Goal: Task Accomplishment & Management: Complete application form

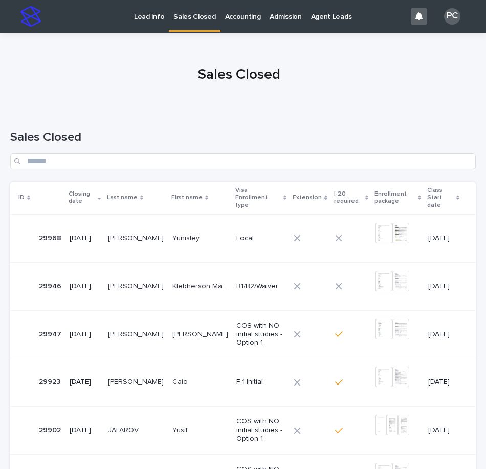
drag, startPoint x: 0, startPoint y: 0, endPoint x: 145, endPoint y: 18, distance: 146.0
click at [145, 18] on p "Lead info" at bounding box center [149, 10] width 30 height 21
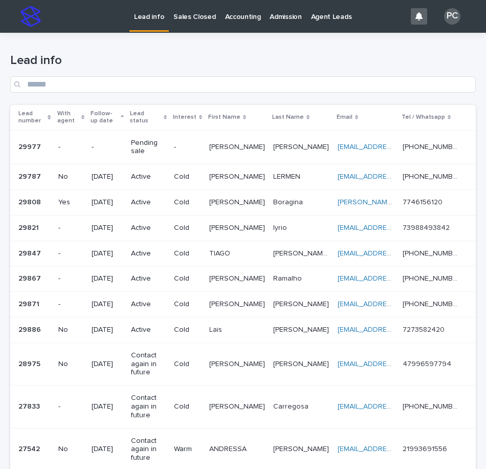
click at [153, 148] on p "Pending sale" at bounding box center [148, 147] width 35 height 17
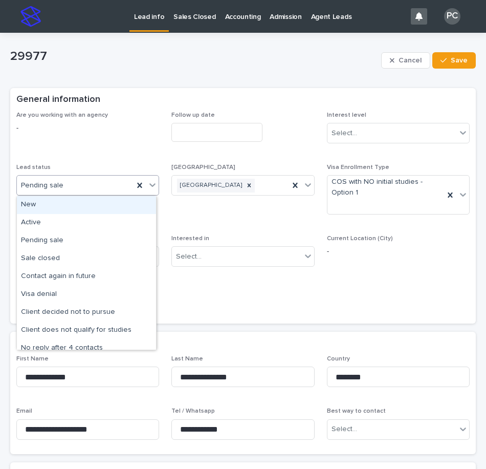
click at [98, 188] on div "Pending sale" at bounding box center [75, 185] width 117 height 17
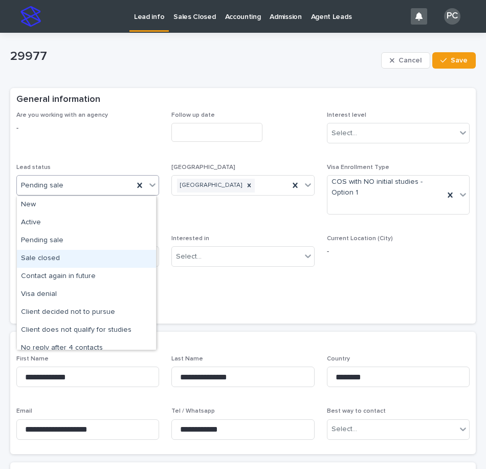
click at [73, 255] on div "Sale closed" at bounding box center [86, 259] width 139 height 18
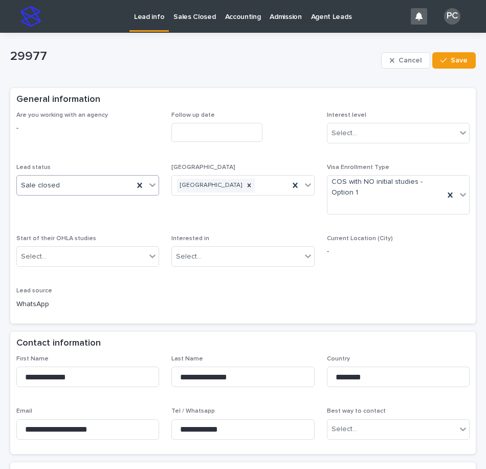
click at [209, 129] on input "text" at bounding box center [216, 132] width 91 height 19
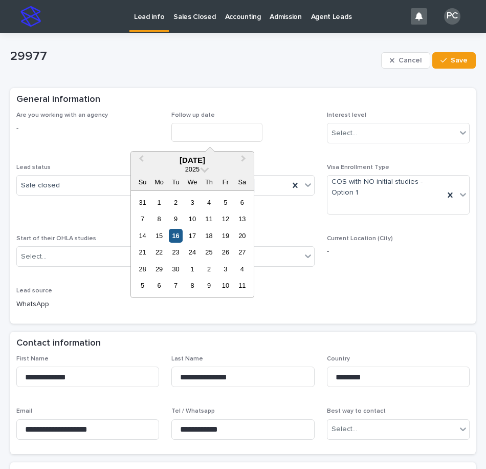
click at [175, 237] on div "16" at bounding box center [176, 236] width 14 height 14
type input "**********"
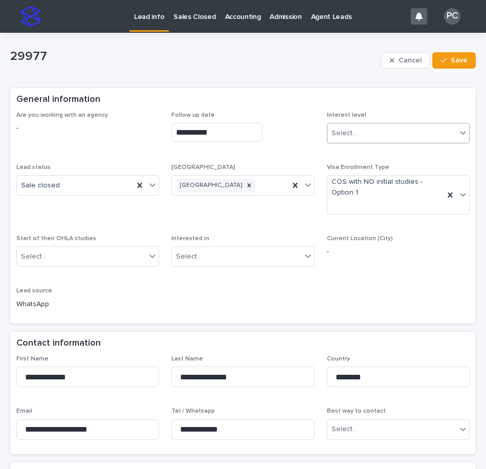
click at [362, 125] on div "Select..." at bounding box center [392, 133] width 129 height 17
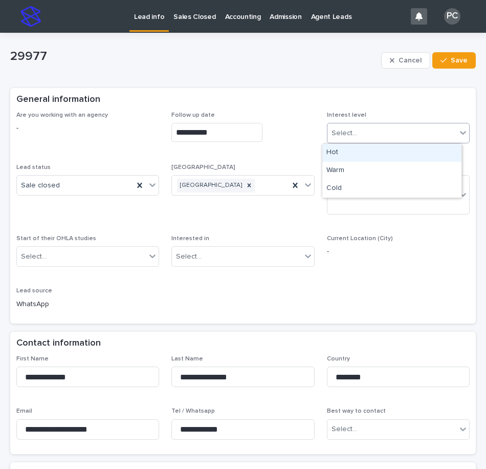
drag, startPoint x: 357, startPoint y: 153, endPoint x: 342, endPoint y: 160, distance: 15.8
click at [357, 153] on div "Hot" at bounding box center [391, 153] width 139 height 18
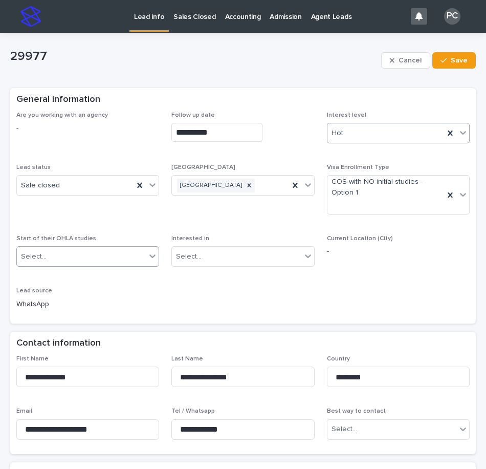
click at [63, 247] on div "Select..." at bounding box center [87, 256] width 143 height 20
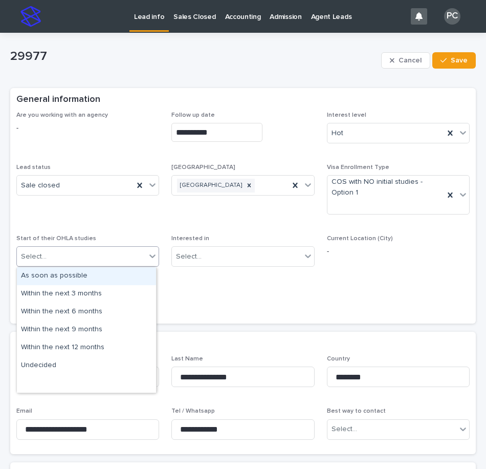
click at [61, 277] on div "As soon as possible" at bounding box center [86, 276] width 139 height 18
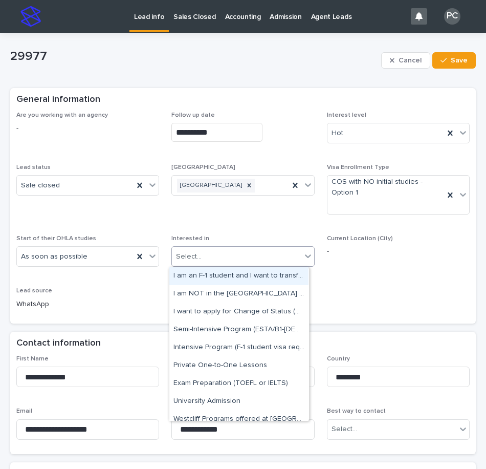
click at [189, 258] on div "Select..." at bounding box center [189, 256] width 26 height 11
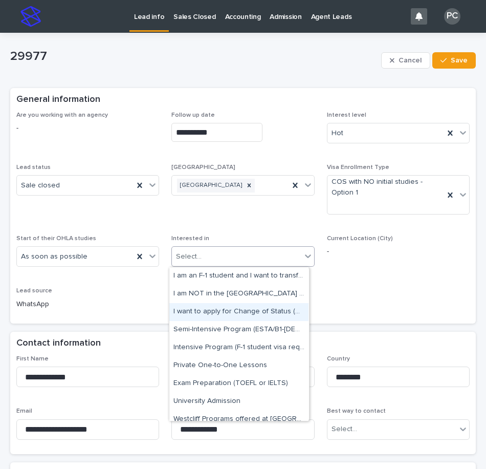
click at [233, 312] on div "I want to apply for Change of Status (COS)" at bounding box center [238, 312] width 139 height 18
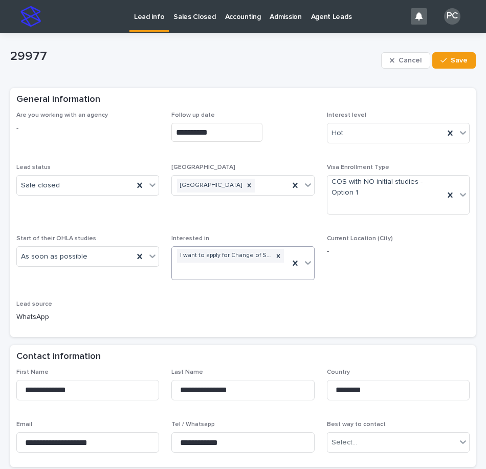
scroll to position [154, 0]
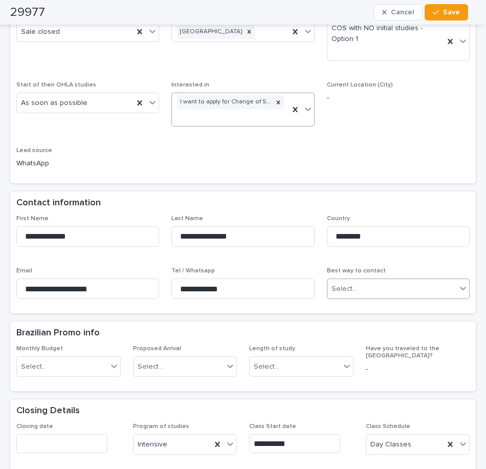
click at [367, 289] on div "Select..." at bounding box center [392, 288] width 129 height 17
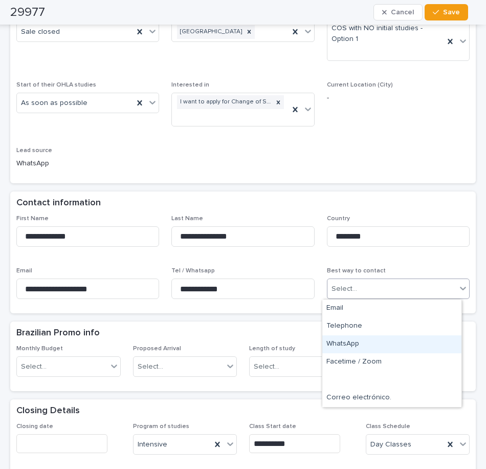
click at [355, 346] on div "WhatsApp" at bounding box center [391, 344] width 139 height 18
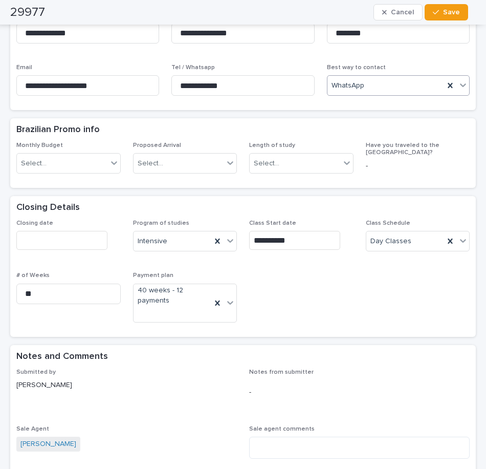
scroll to position [358, 0]
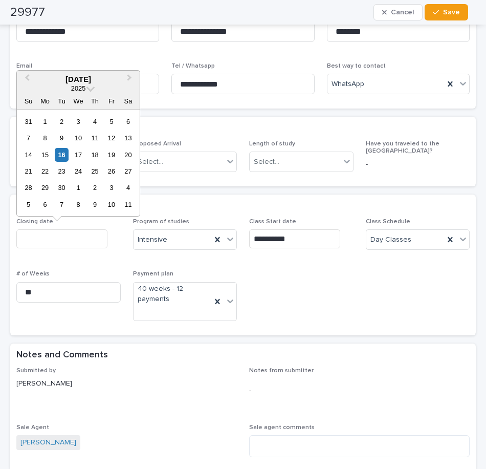
click at [46, 233] on input "text" at bounding box center [61, 238] width 91 height 19
click at [63, 156] on div "16" at bounding box center [62, 155] width 14 height 14
type input "**********"
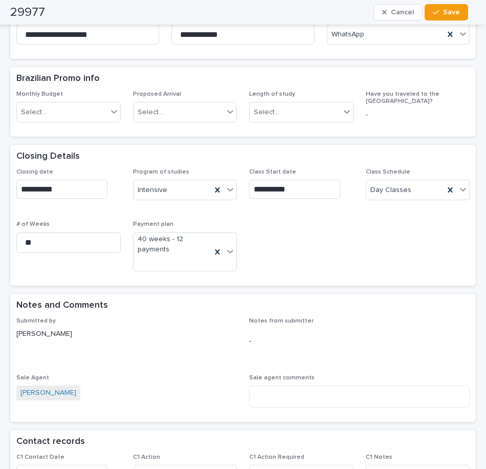
scroll to position [614, 0]
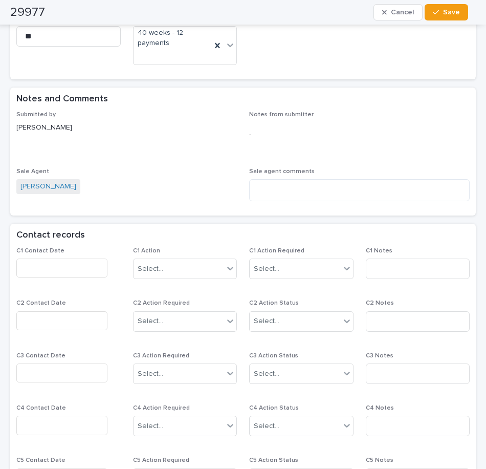
click at [71, 266] on input "text" at bounding box center [61, 267] width 91 height 19
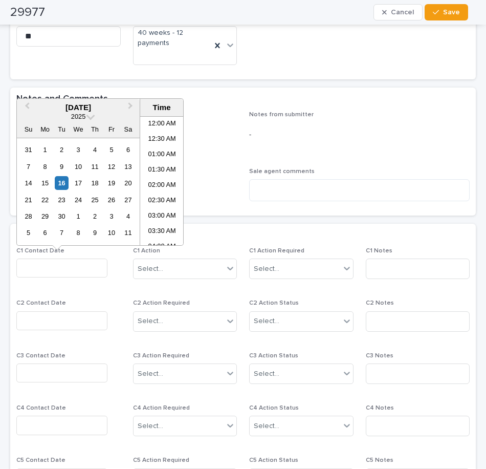
scroll to position [235, 0]
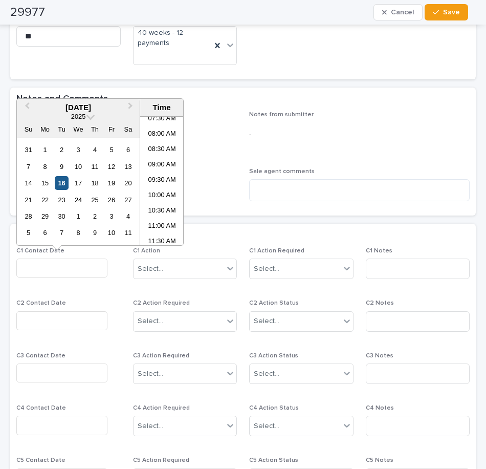
click at [61, 182] on div "16" at bounding box center [62, 183] width 14 height 14
click at [159, 149] on li "08:30 AM" at bounding box center [162, 149] width 44 height 15
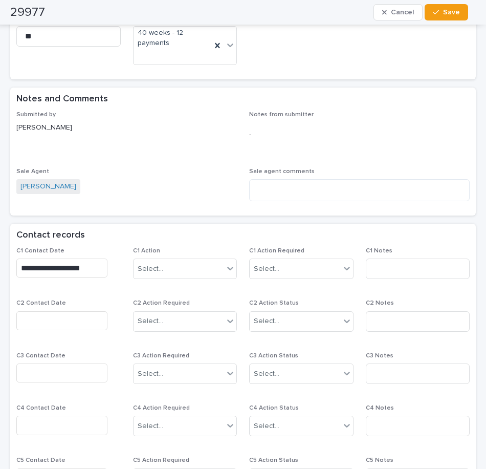
type input "**********"
click at [196, 264] on div "Select..." at bounding box center [179, 269] width 91 height 17
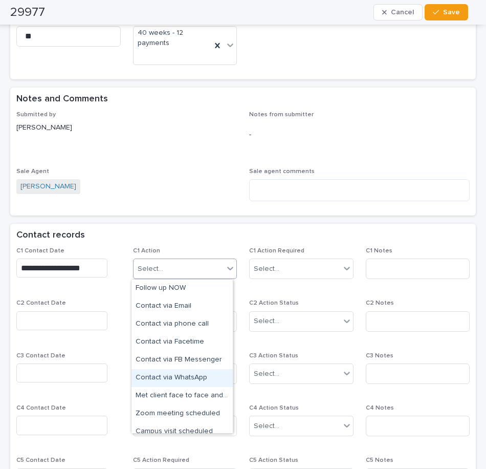
click at [181, 374] on div "Contact via WhatsApp" at bounding box center [182, 378] width 101 height 18
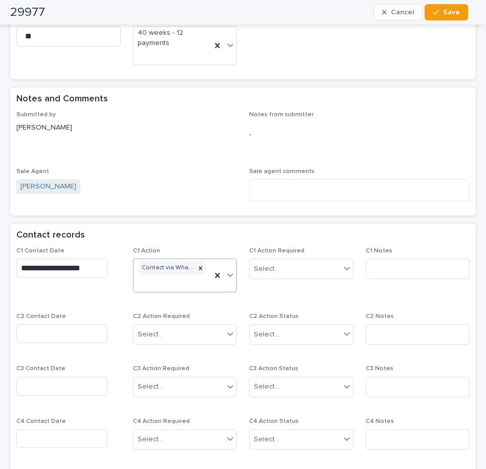
scroll to position [621, 0]
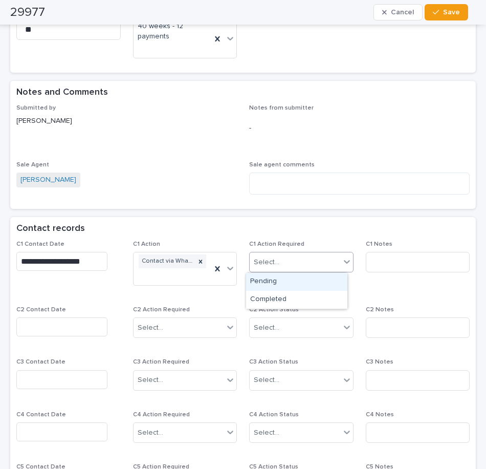
click at [292, 265] on div "Select..." at bounding box center [295, 262] width 91 height 17
click at [296, 297] on div "Completed" at bounding box center [296, 300] width 101 height 18
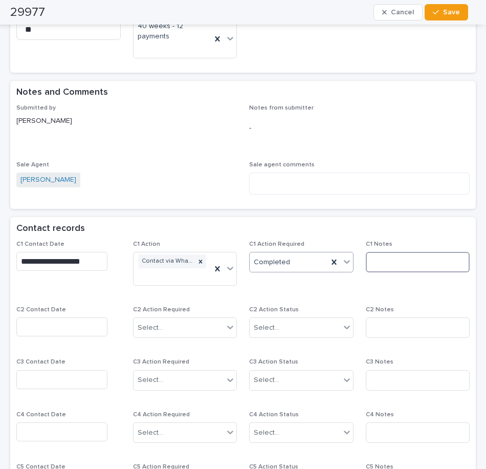
click at [386, 265] on input at bounding box center [418, 262] width 104 height 20
type input "**********"
click at [448, 12] on span "Save" at bounding box center [451, 12] width 17 height 7
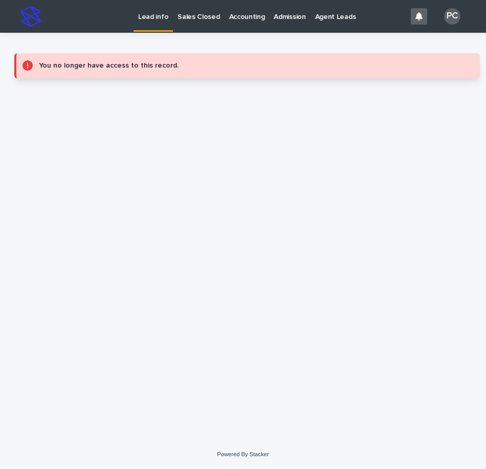
scroll to position [0, 0]
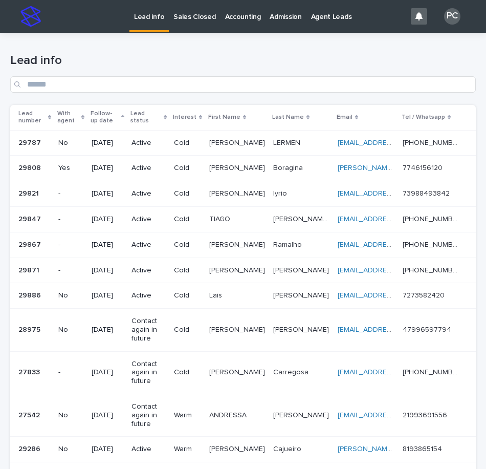
click at [191, 18] on p "Sales Closed" at bounding box center [195, 10] width 42 height 21
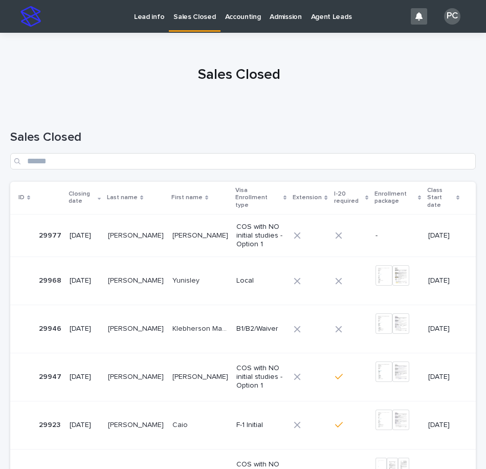
click at [88, 227] on div "[DATE]" at bounding box center [85, 235] width 30 height 17
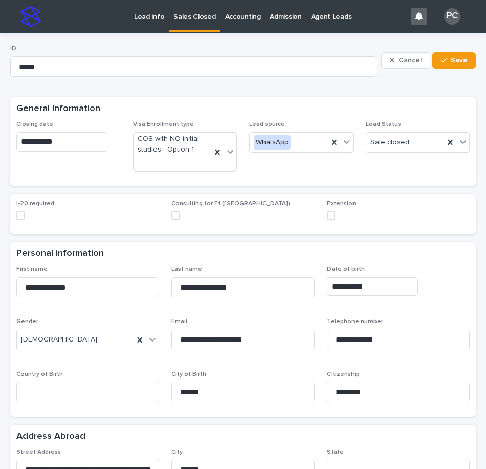
click at [16, 215] on span at bounding box center [20, 215] width 8 height 8
click at [106, 393] on input at bounding box center [87, 392] width 143 height 20
type input "********"
click at [451, 291] on div "**********" at bounding box center [398, 286] width 143 height 19
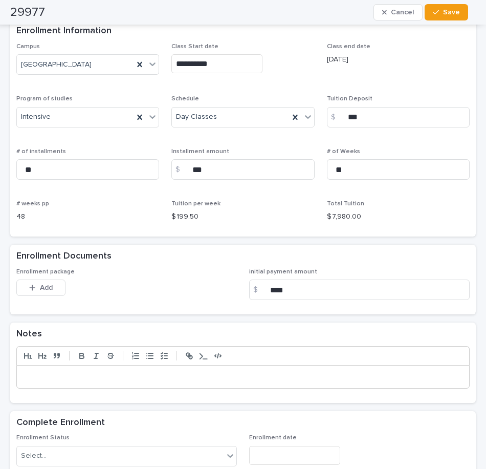
scroll to position [614, 0]
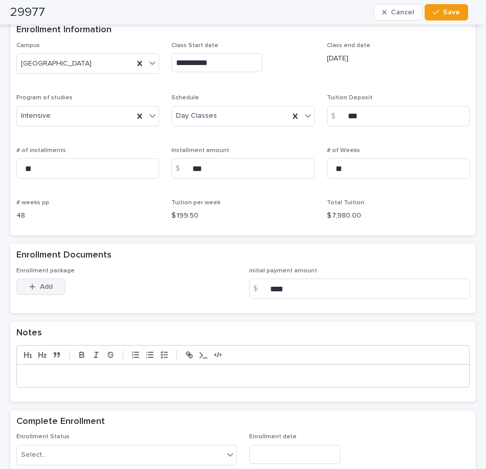
click at [49, 285] on span "Add" at bounding box center [46, 286] width 13 height 7
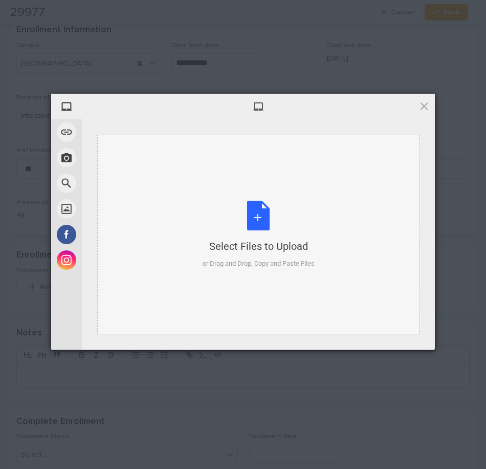
click at [262, 218] on div "Select Files to Upload or Drag and Drop, Copy and Paste Files" at bounding box center [259, 235] width 112 height 68
click at [242, 218] on div "Select Files to Upload or Drag and Drop, Copy and Paste Files" at bounding box center [259, 235] width 112 height 68
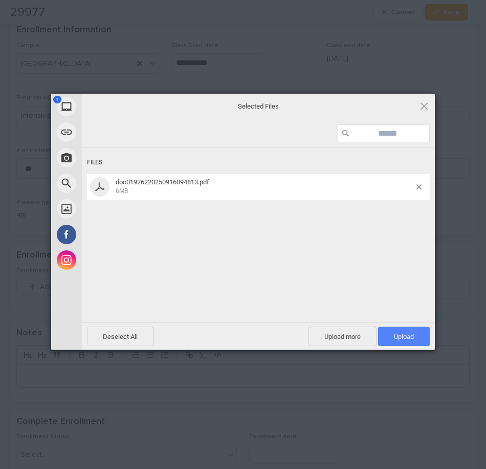
click at [414, 335] on span "Upload 1" at bounding box center [404, 336] width 52 height 19
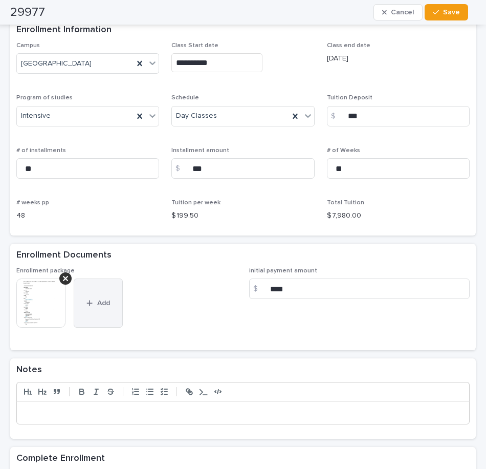
click at [102, 300] on span "Add" at bounding box center [103, 302] width 13 height 7
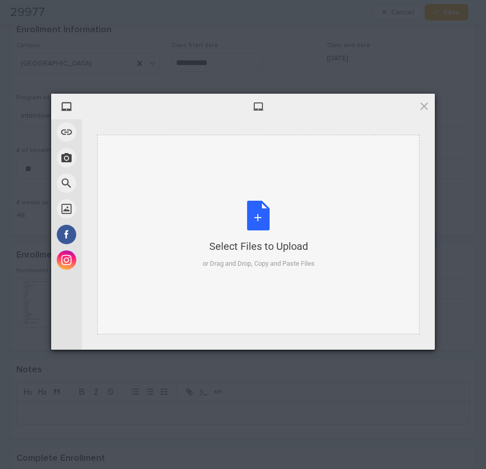
click at [257, 219] on div "Select Files to Upload or Drag and Drop, Copy and Paste Files" at bounding box center [259, 235] width 112 height 68
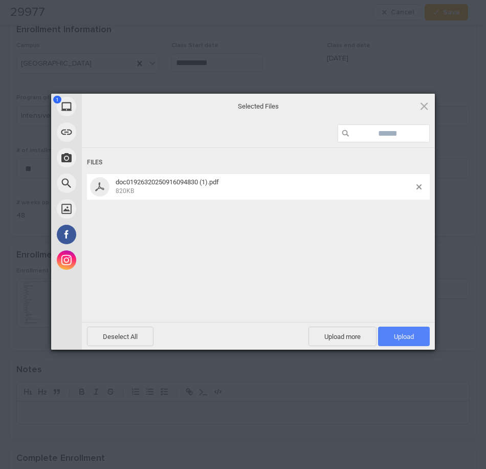
click at [419, 333] on span "Upload 1" at bounding box center [404, 336] width 52 height 19
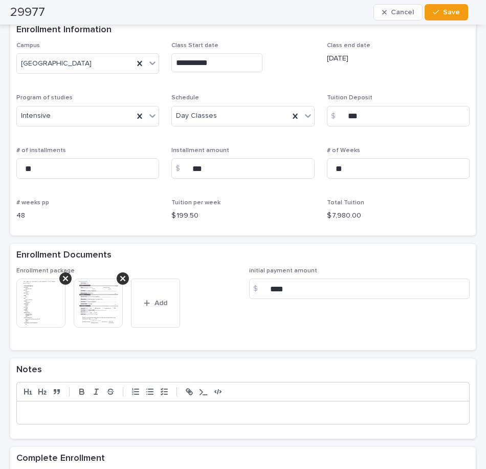
click at [58, 314] on img at bounding box center [40, 302] width 49 height 49
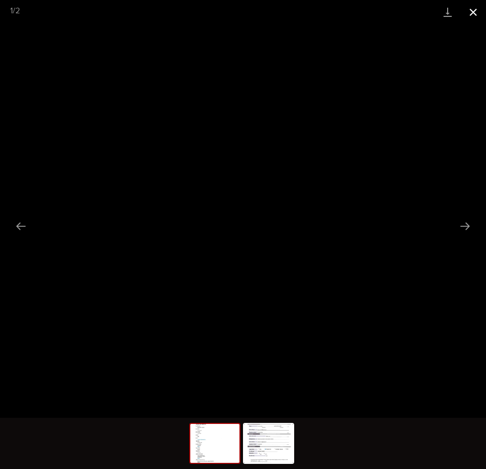
click at [471, 14] on button "Close gallery" at bounding box center [474, 12] width 26 height 24
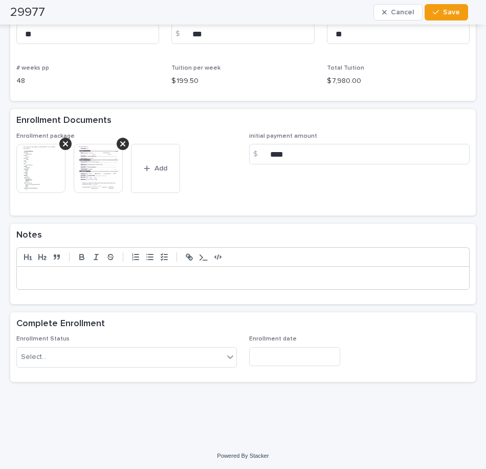
scroll to position [750, 0]
click at [62, 278] on p at bounding box center [243, 277] width 437 height 10
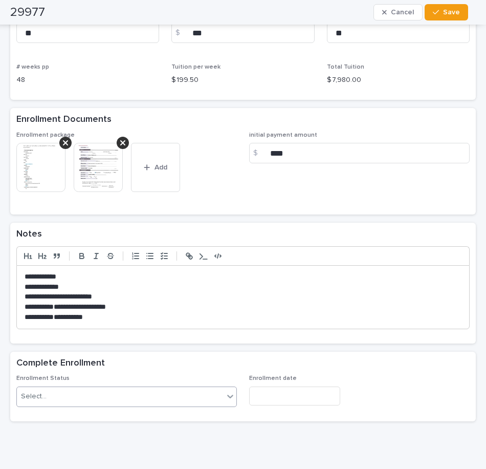
click at [69, 402] on div "Select..." at bounding box center [120, 396] width 207 height 17
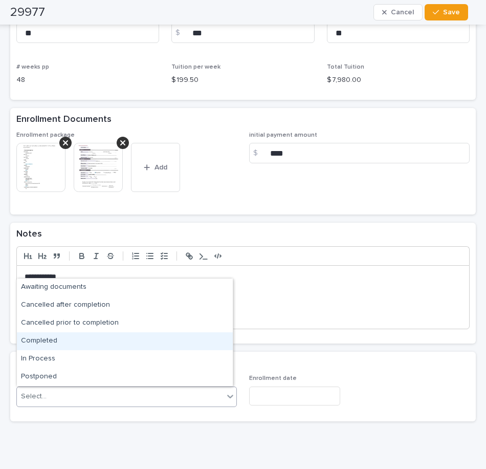
click at [64, 339] on div "Completed" at bounding box center [125, 341] width 216 height 18
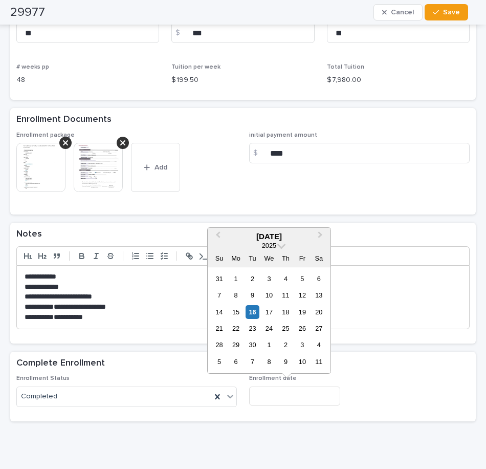
click at [272, 394] on input "text" at bounding box center [294, 395] width 91 height 19
click at [255, 308] on div "16" at bounding box center [253, 312] width 14 height 14
type input "**********"
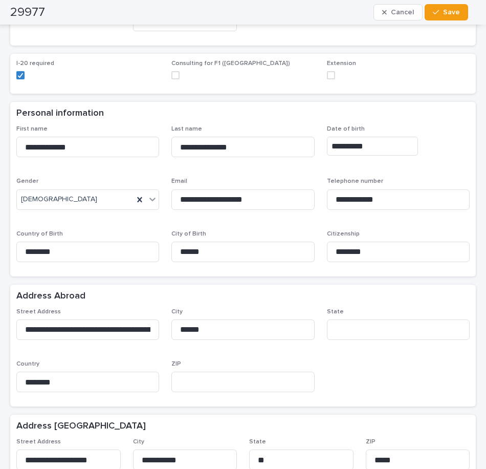
scroll to position [0, 0]
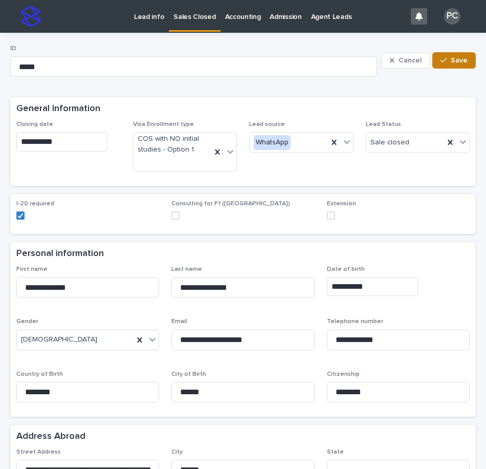
click at [441, 57] on icon "button" at bounding box center [444, 60] width 6 height 7
